Goal: Navigation & Orientation: Understand site structure

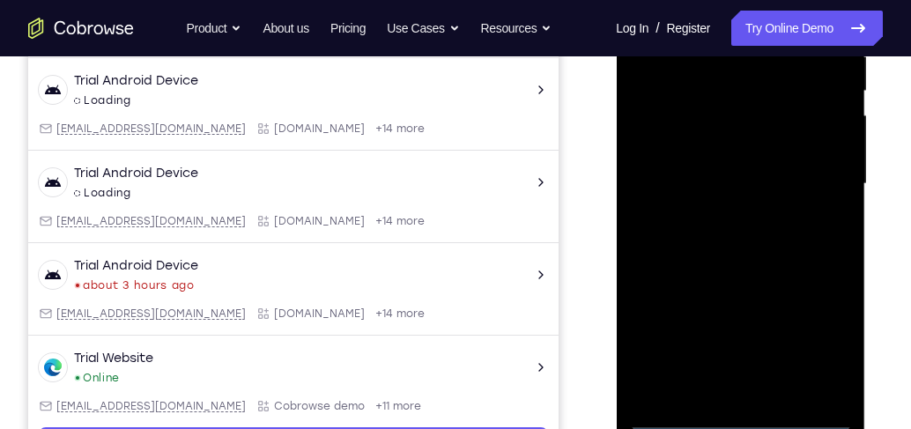
click at [747, 414] on div at bounding box center [740, 183] width 222 height 493
click at [826, 346] on div at bounding box center [740, 183] width 222 height 493
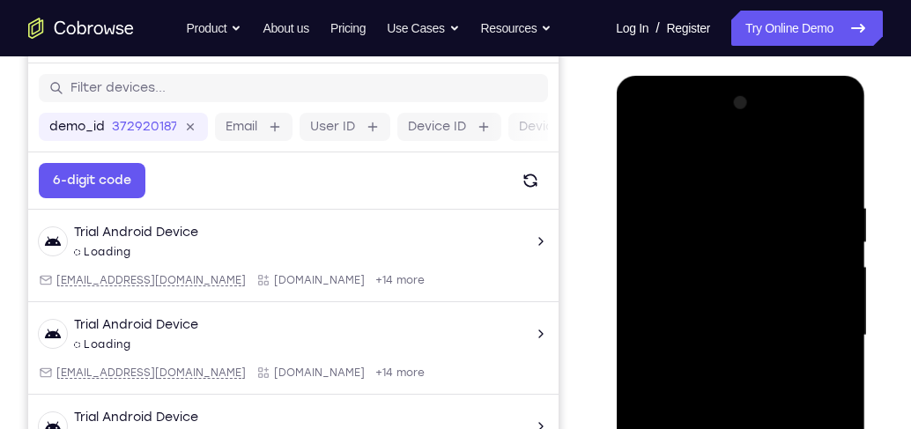
click at [693, 161] on div at bounding box center [740, 335] width 222 height 493
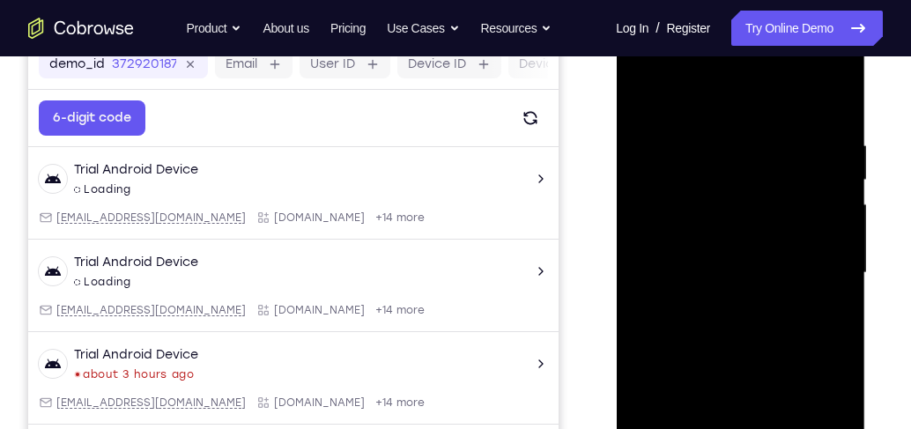
scroll to position [367, 0]
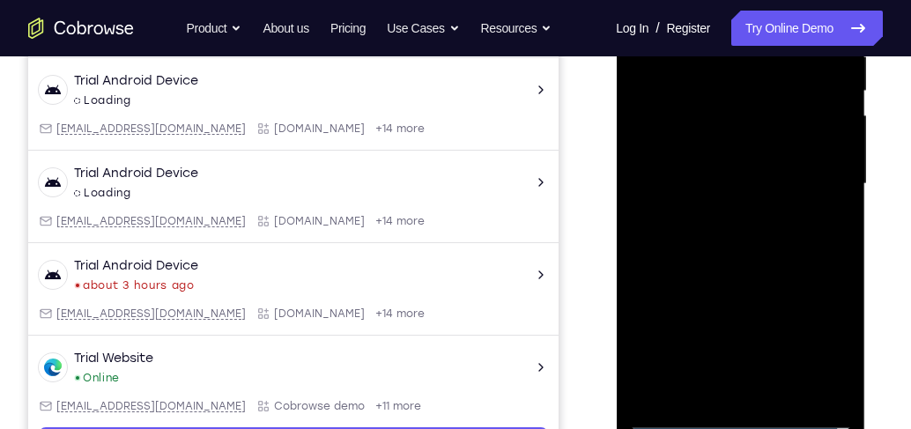
click at [812, 174] on div at bounding box center [740, 183] width 222 height 493
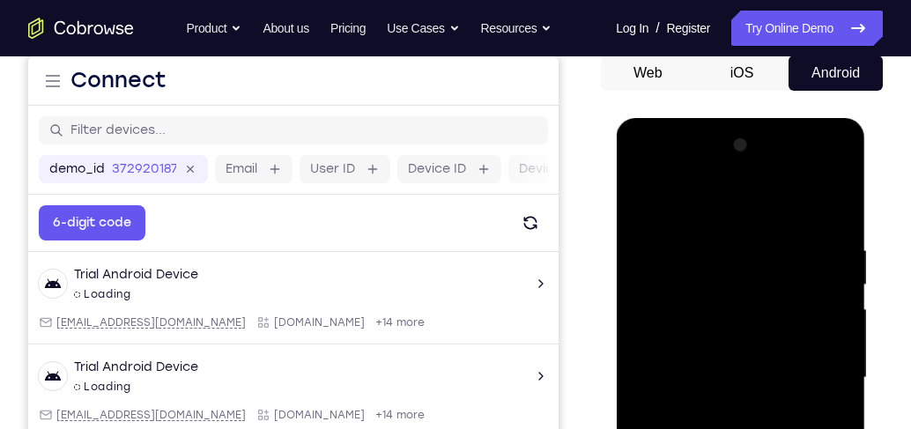
scroll to position [166, 0]
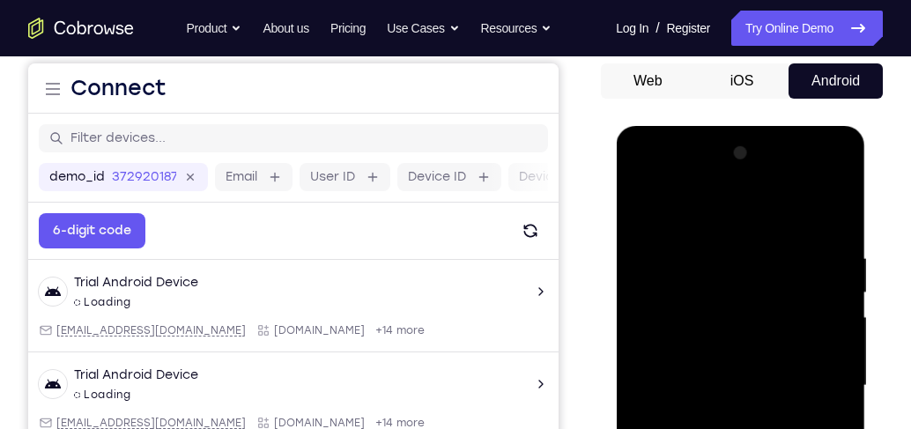
click at [720, 418] on div at bounding box center [740, 385] width 222 height 493
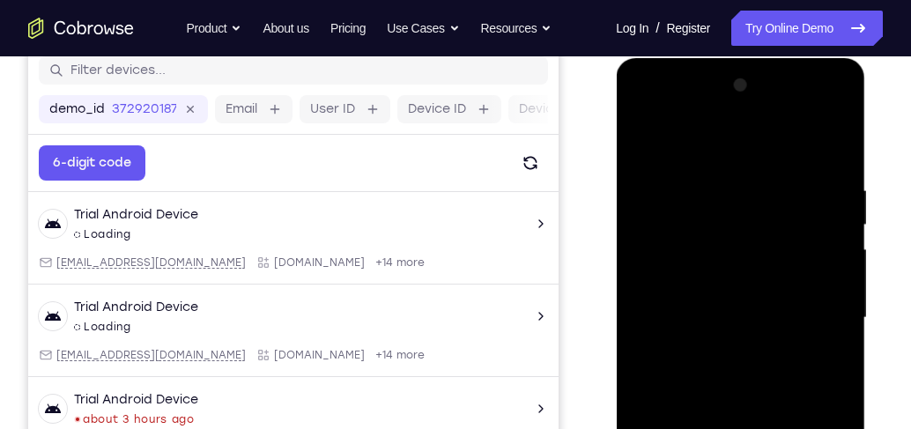
scroll to position [317, 0]
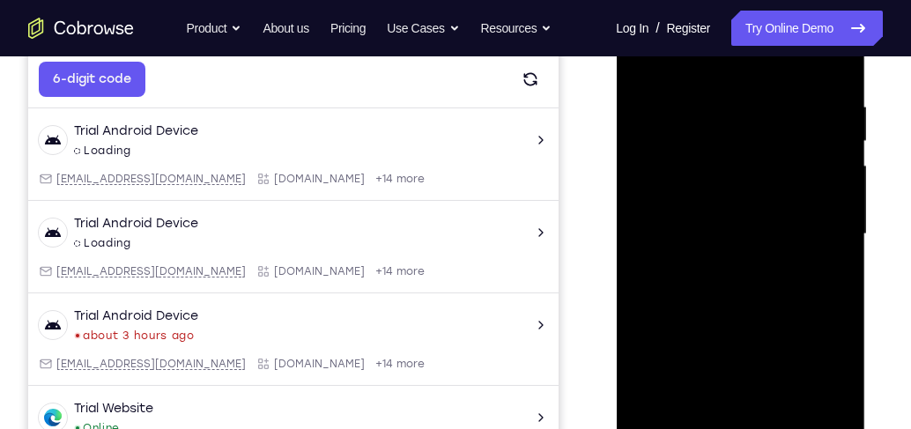
click at [712, 229] on div at bounding box center [740, 234] width 222 height 493
click at [731, 240] on div at bounding box center [740, 234] width 222 height 493
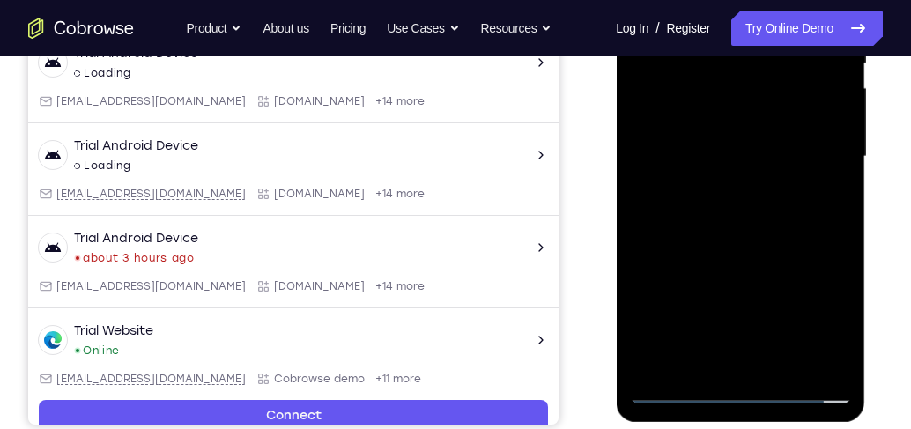
scroll to position [418, 0]
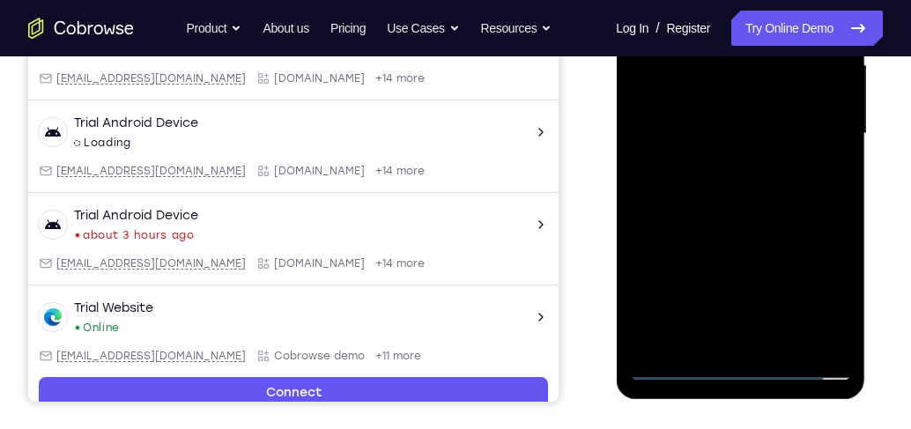
click at [786, 189] on div at bounding box center [740, 133] width 222 height 493
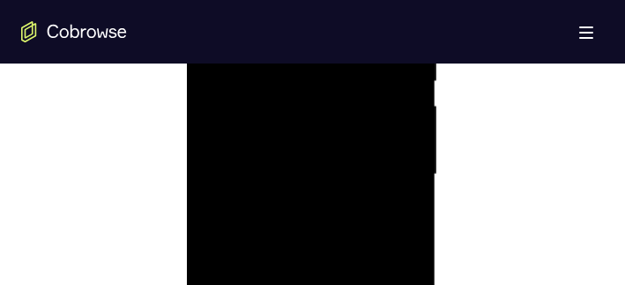
scroll to position [1158, 0]
click at [308, 121] on div at bounding box center [311, 65] width 222 height 493
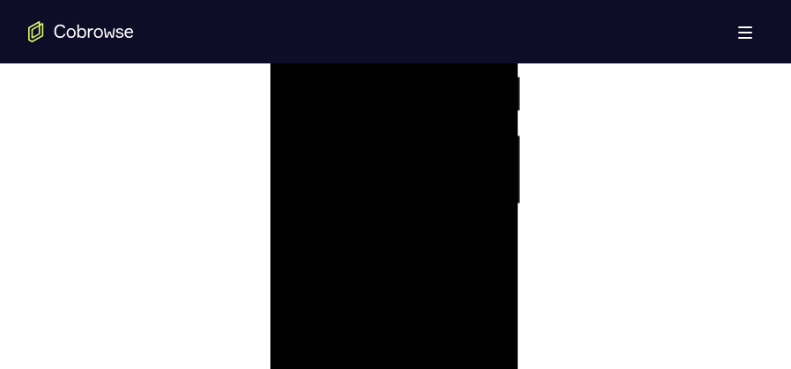
scroll to position [1069, 0]
click at [397, 265] on div at bounding box center [394, 188] width 222 height 493
click at [499, 259] on div at bounding box center [394, 188] width 222 height 493
click at [496, 265] on div at bounding box center [394, 188] width 222 height 493
click at [495, 265] on div at bounding box center [394, 188] width 222 height 493
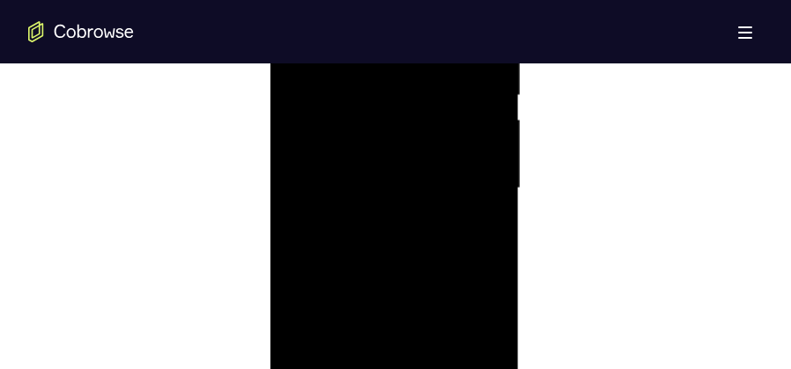
click at [495, 265] on div at bounding box center [394, 188] width 222 height 493
click at [492, 267] on div at bounding box center [394, 188] width 222 height 493
click at [372, 141] on div at bounding box center [394, 276] width 222 height 493
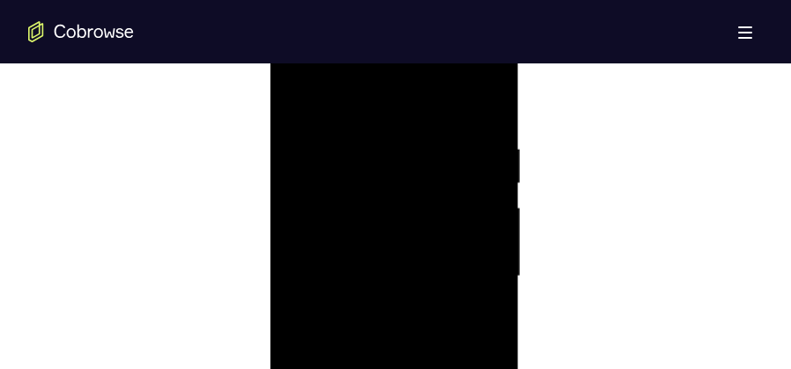
scroll to position [1069, 0]
click at [483, 175] on div at bounding box center [394, 188] width 222 height 493
click at [484, 106] on div at bounding box center [394, 276] width 222 height 493
drag, startPoint x: 351, startPoint y: 212, endPoint x: 504, endPoint y: 212, distance: 152.4
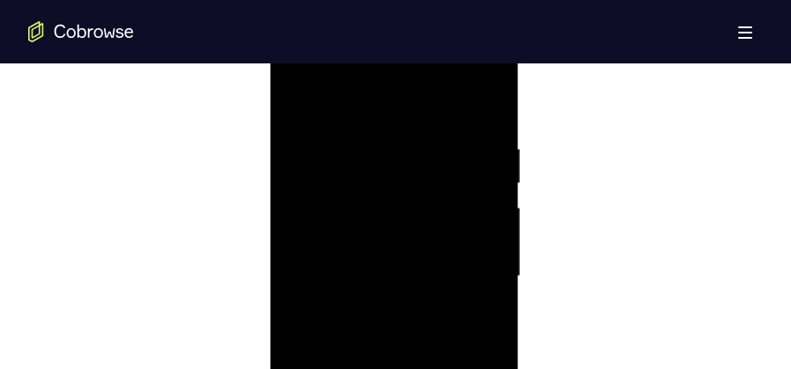
click at [504, 212] on div at bounding box center [394, 276] width 222 height 493
click at [487, 146] on div at bounding box center [394, 320] width 222 height 493
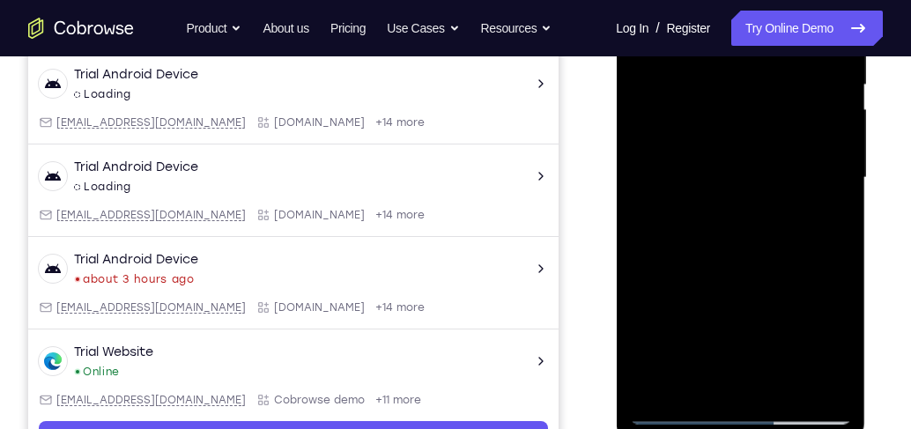
scroll to position [434, 0]
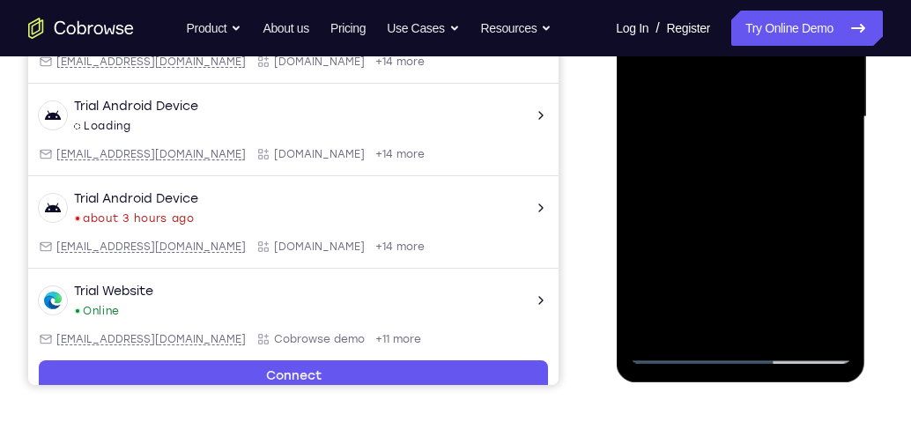
click at [685, 348] on div at bounding box center [740, 117] width 222 height 493
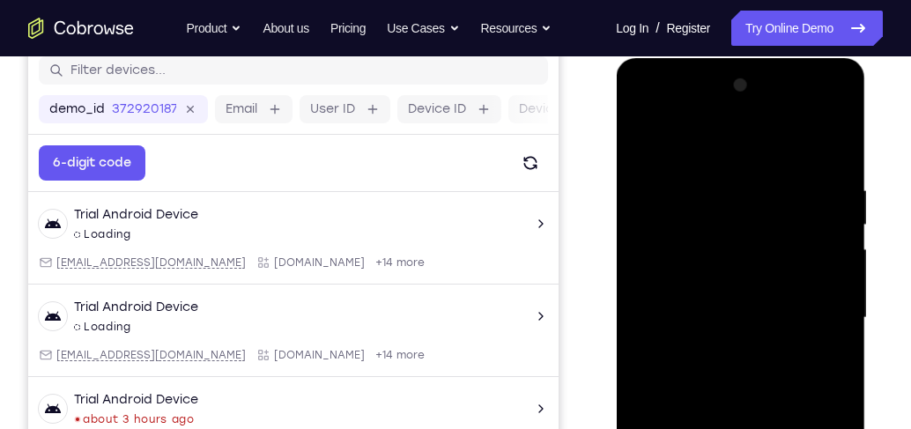
scroll to position [233, 0]
click at [832, 148] on div at bounding box center [740, 318] width 222 height 493
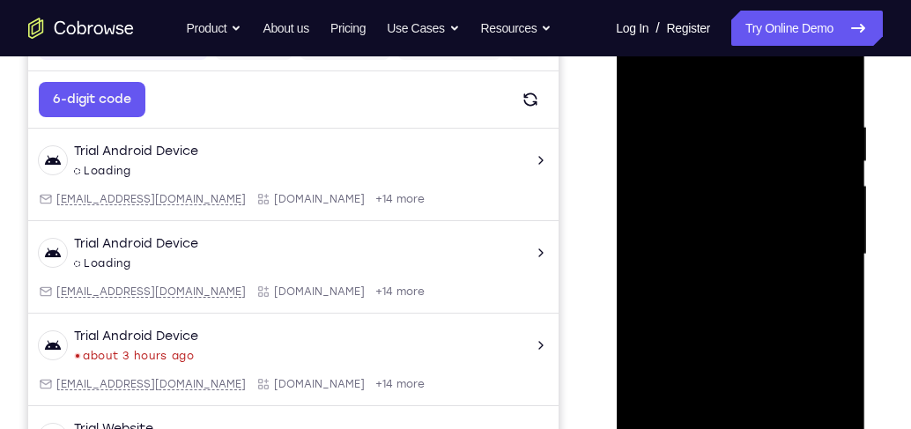
scroll to position [384, 0]
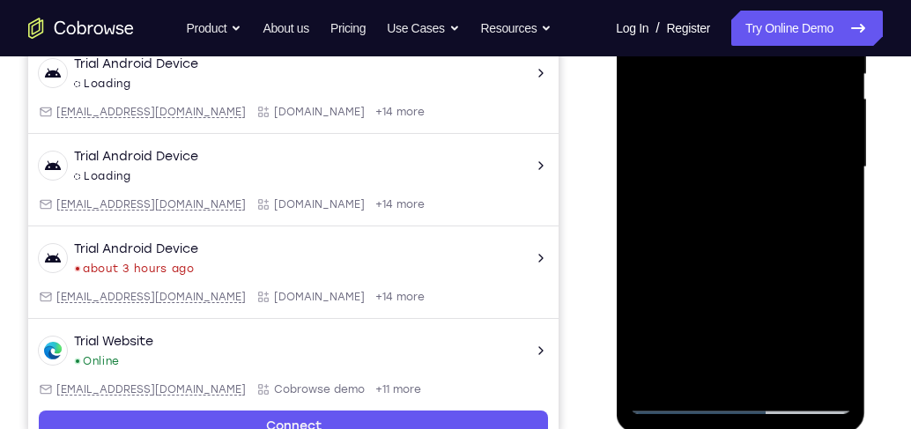
click at [678, 400] on div at bounding box center [740, 167] width 222 height 493
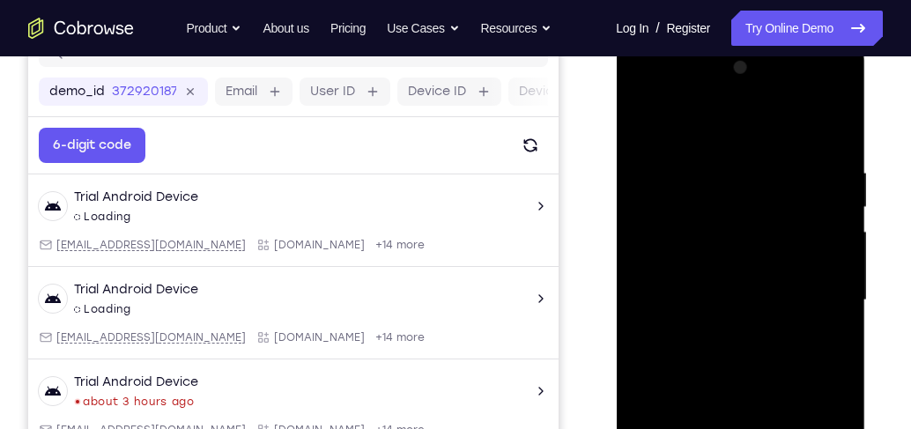
scroll to position [233, 0]
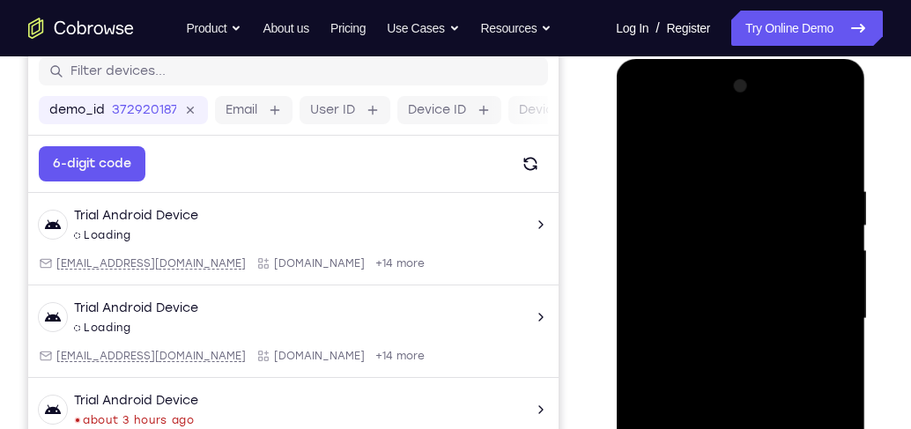
click at [828, 146] on div at bounding box center [740, 318] width 222 height 493
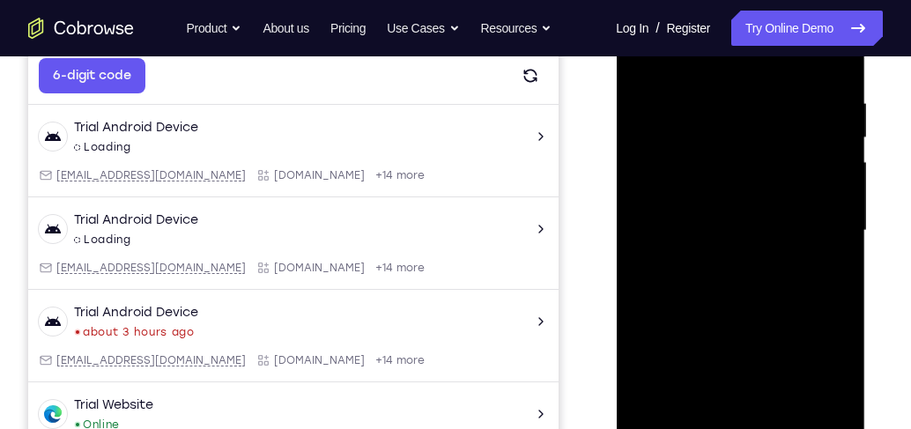
scroll to position [434, 0]
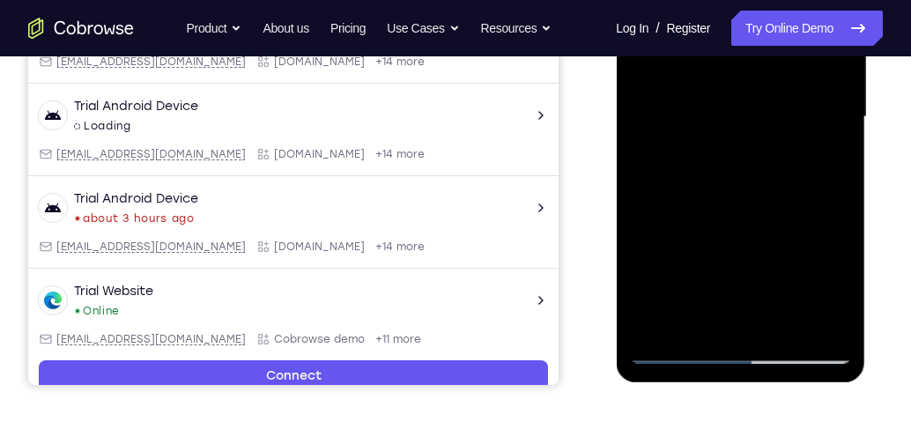
click at [682, 351] on div at bounding box center [740, 117] width 222 height 493
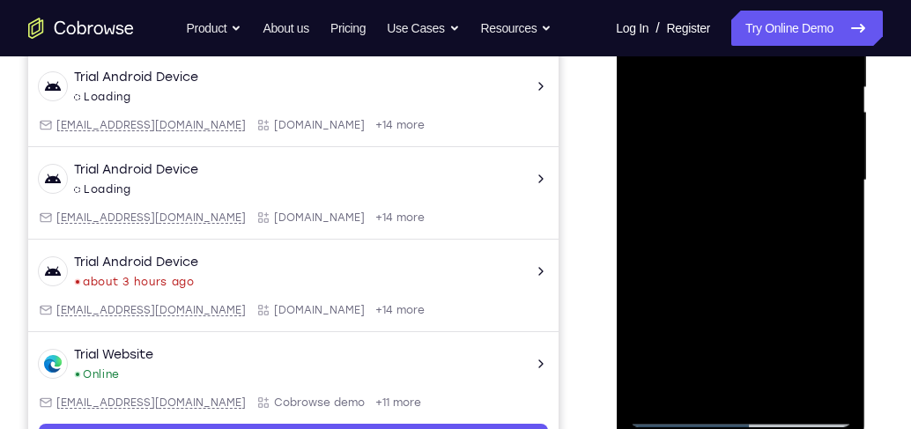
scroll to position [283, 0]
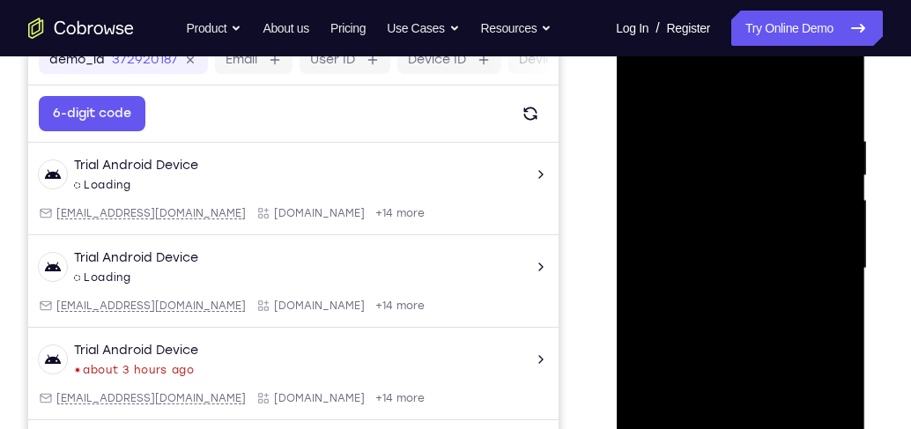
click at [825, 95] on div at bounding box center [740, 268] width 222 height 493
click at [831, 100] on div at bounding box center [740, 268] width 222 height 493
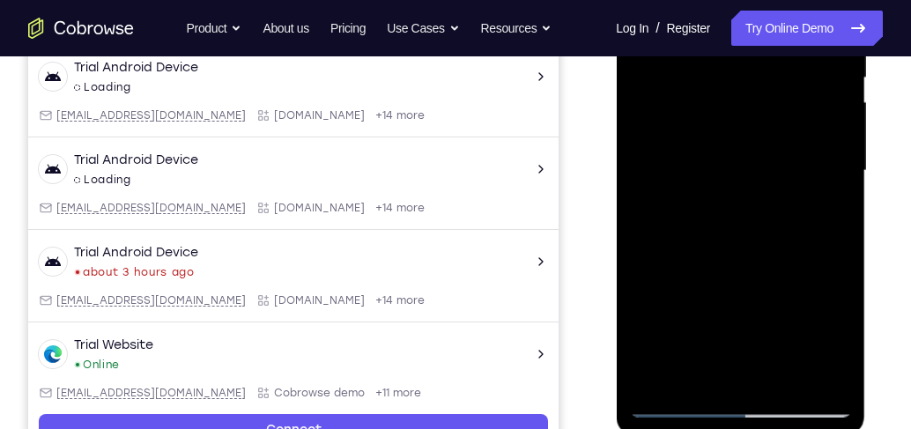
scroll to position [485, 0]
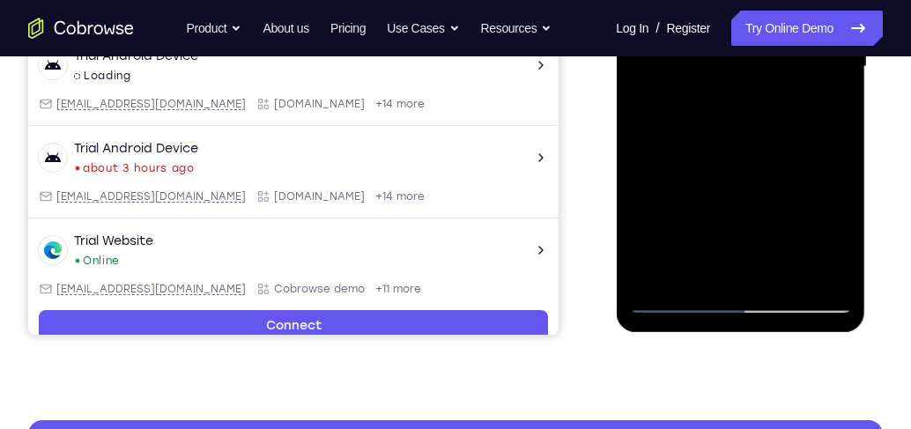
click at [680, 297] on div at bounding box center [740, 66] width 222 height 493
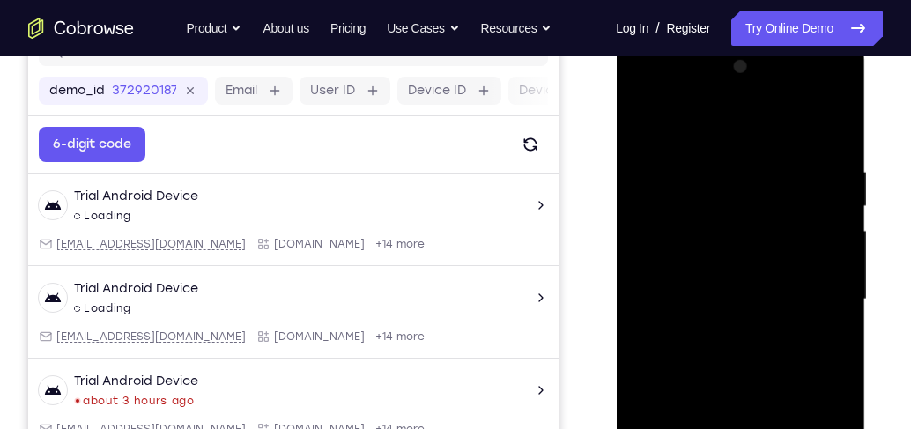
scroll to position [233, 0]
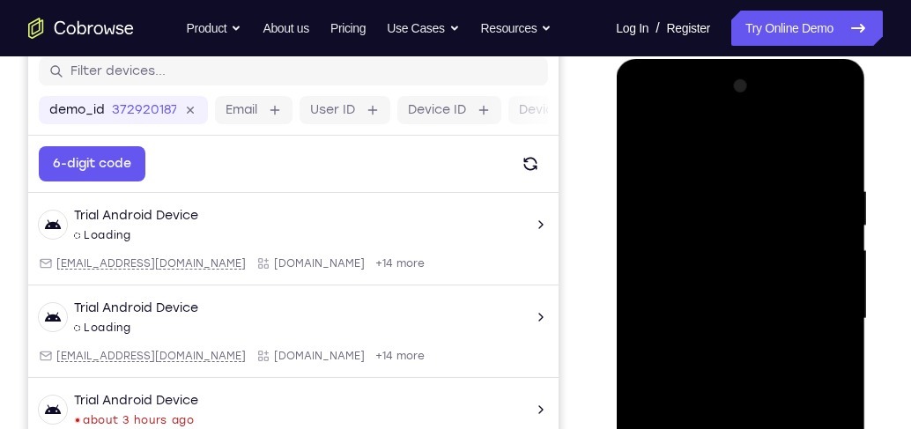
click at [833, 148] on div at bounding box center [740, 318] width 222 height 493
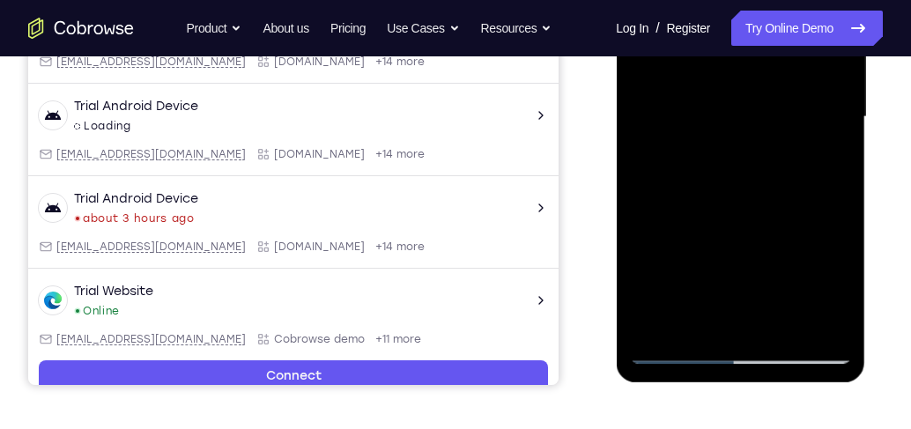
click at [782, 327] on div at bounding box center [740, 117] width 222 height 493
click at [784, 327] on div at bounding box center [740, 117] width 222 height 493
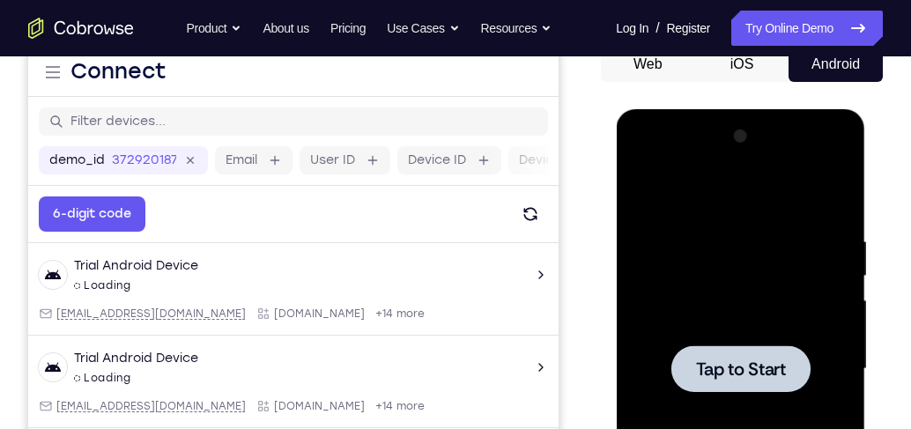
click at [694, 225] on div at bounding box center [740, 368] width 222 height 493
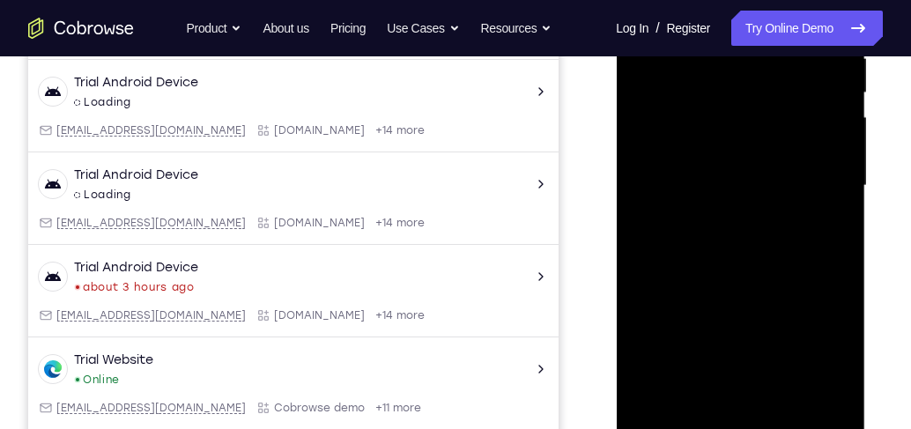
scroll to position [434, 0]
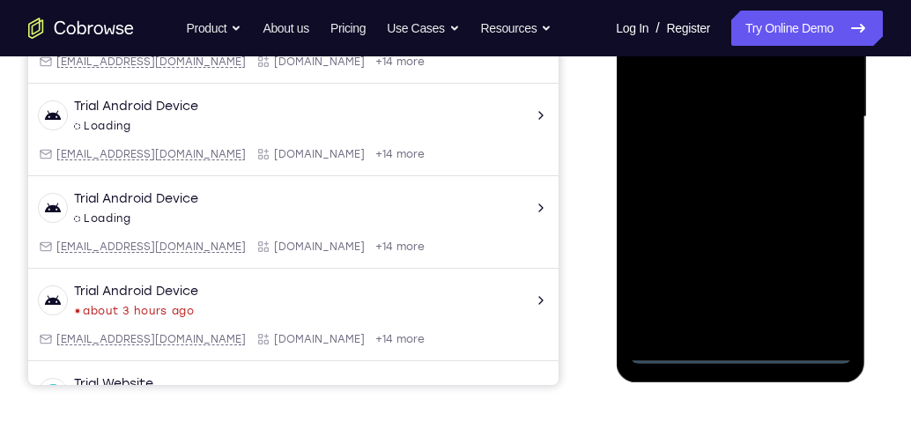
click at [744, 352] on div at bounding box center [740, 117] width 222 height 493
click at [823, 278] on div at bounding box center [740, 117] width 222 height 493
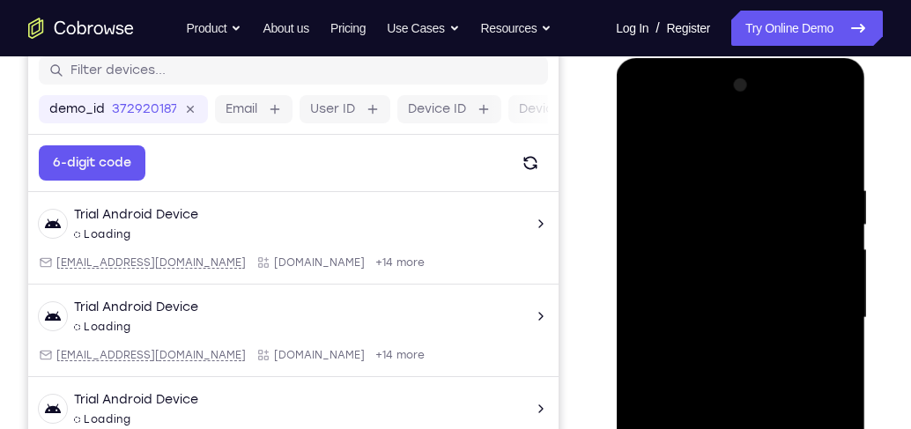
scroll to position [233, 0]
click at [680, 143] on div at bounding box center [740, 318] width 222 height 493
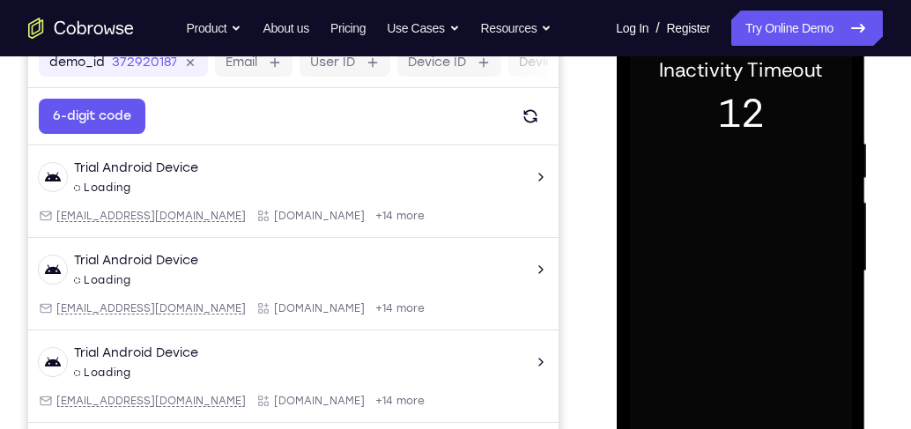
scroll to position [333, 0]
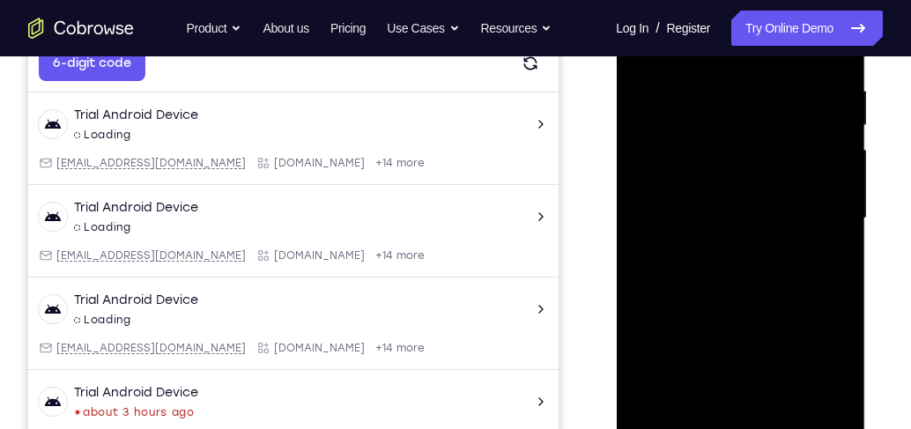
click at [756, 241] on div at bounding box center [740, 218] width 222 height 493
click at [814, 210] on div at bounding box center [740, 218] width 222 height 493
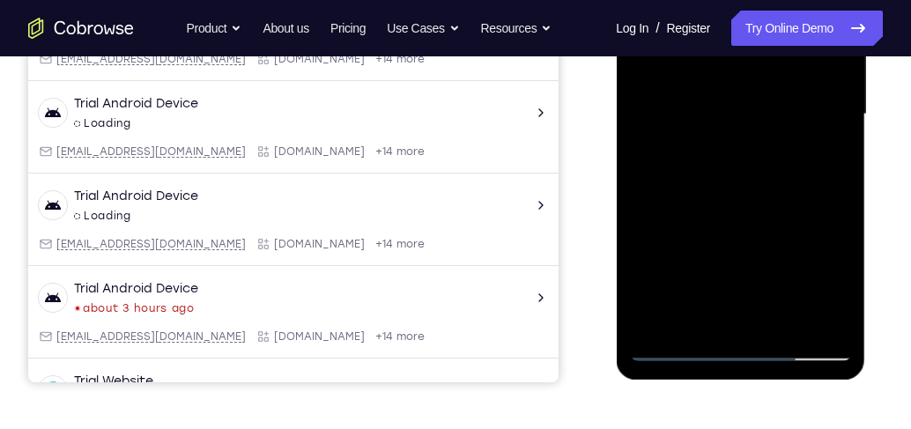
scroll to position [384, 0]
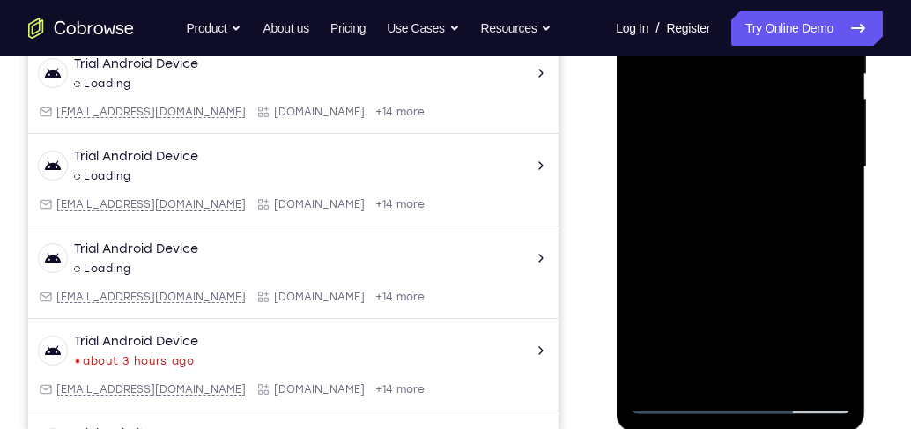
click at [721, 203] on div at bounding box center [740, 167] width 222 height 493
click at [742, 151] on div at bounding box center [740, 167] width 222 height 493
click at [832, 131] on div at bounding box center [740, 167] width 222 height 493
click at [783, 167] on div at bounding box center [740, 167] width 222 height 493
click at [752, 223] on div at bounding box center [740, 167] width 222 height 493
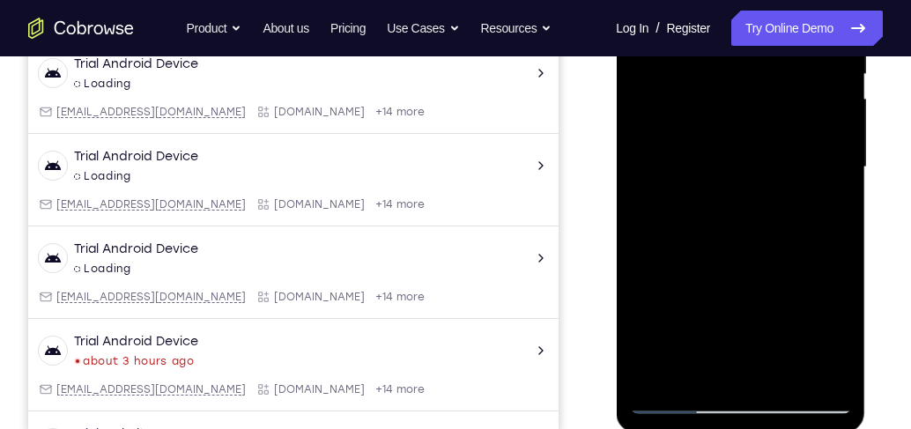
click at [752, 236] on div at bounding box center [740, 167] width 222 height 493
click at [751, 240] on div at bounding box center [740, 167] width 222 height 493
click at [743, 237] on div at bounding box center [740, 167] width 222 height 493
click at [786, 374] on div at bounding box center [740, 167] width 222 height 493
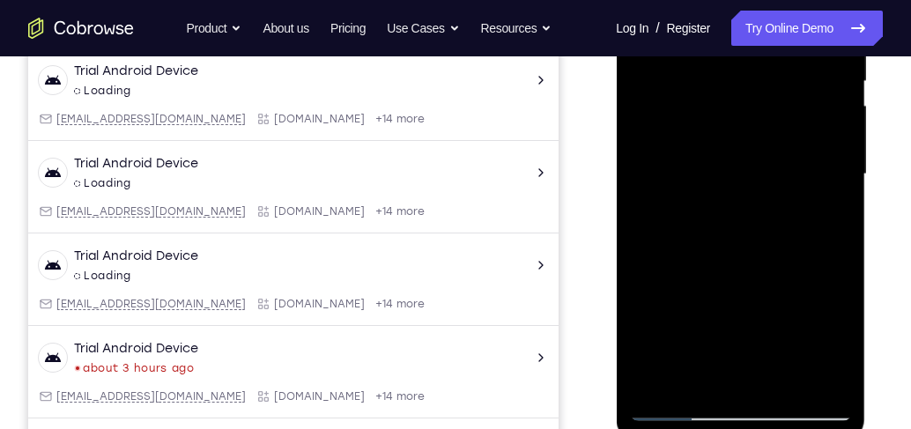
scroll to position [434, 0]
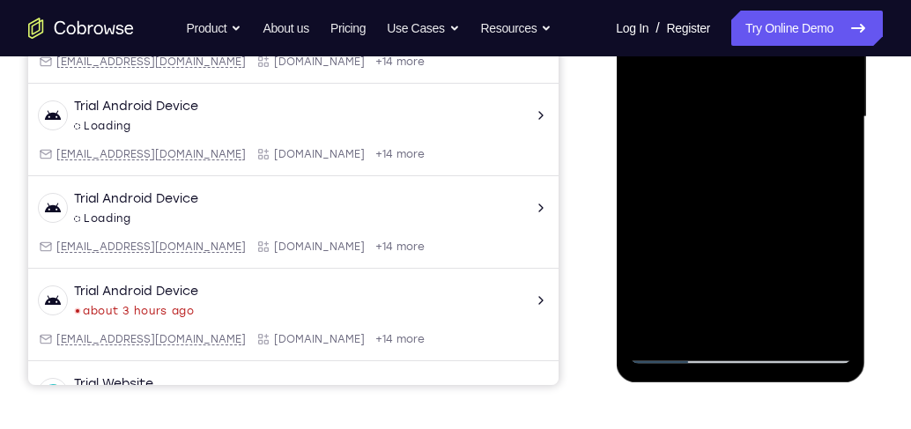
click at [759, 215] on div at bounding box center [740, 117] width 222 height 493
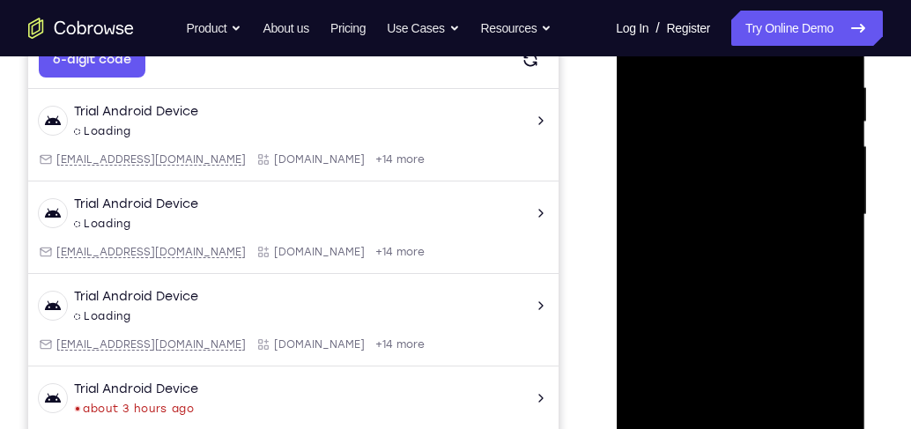
scroll to position [333, 0]
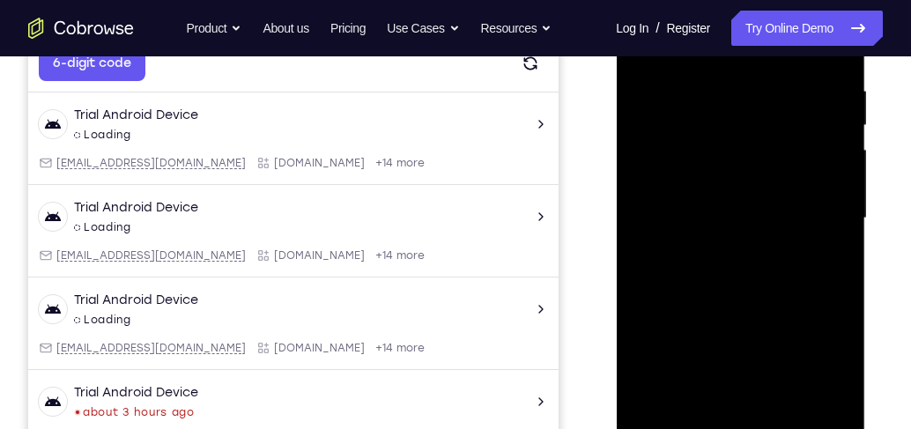
click at [764, 196] on div at bounding box center [740, 218] width 222 height 493
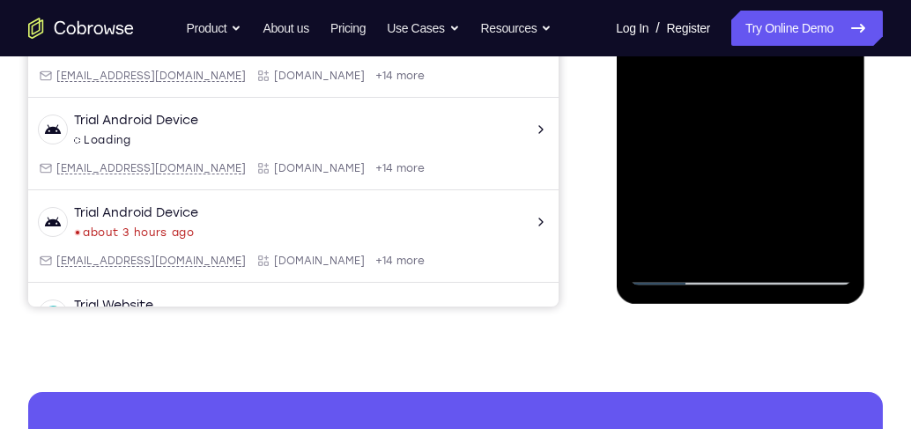
scroll to position [535, 0]
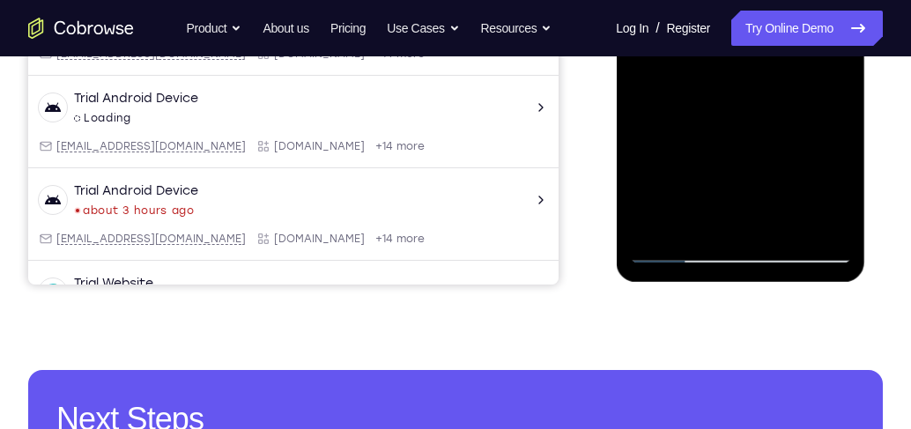
click at [677, 248] on div at bounding box center [740, 16] width 222 height 493
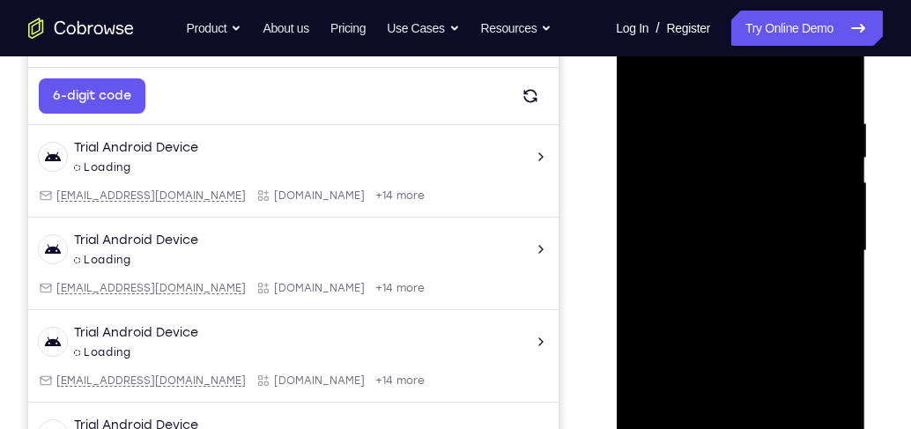
scroll to position [283, 0]
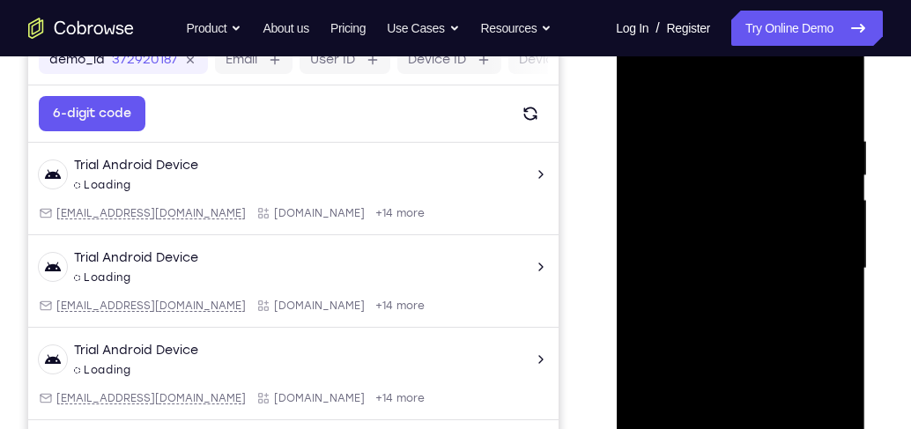
click at [713, 281] on div at bounding box center [740, 268] width 222 height 493
click at [647, 92] on div at bounding box center [740, 268] width 222 height 493
